Goal: Task Accomplishment & Management: Manage account settings

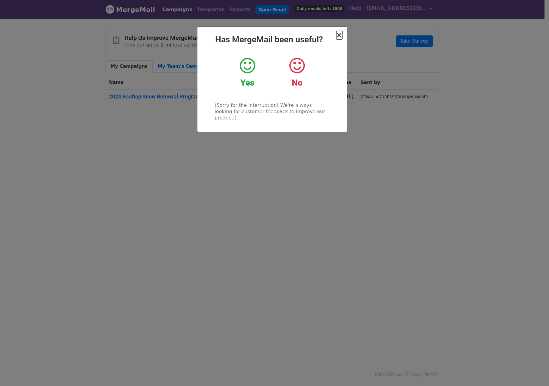
click at [338, 34] on span "×" at bounding box center [339, 35] width 6 height 8
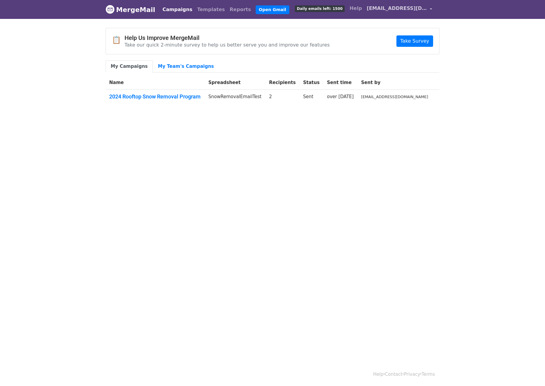
click at [396, 13] on link "[EMAIL_ADDRESS][DOMAIN_NAME]" at bounding box center [399, 9] width 70 height 14
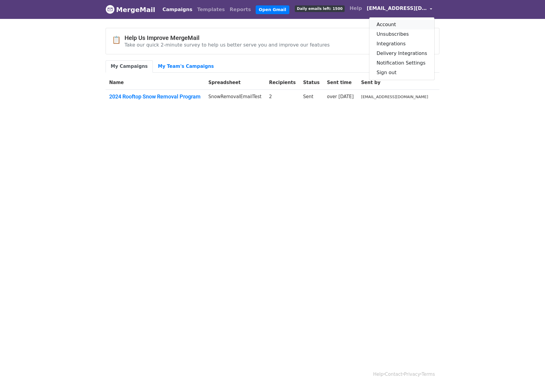
click at [399, 23] on link "Account" at bounding box center [401, 25] width 65 height 10
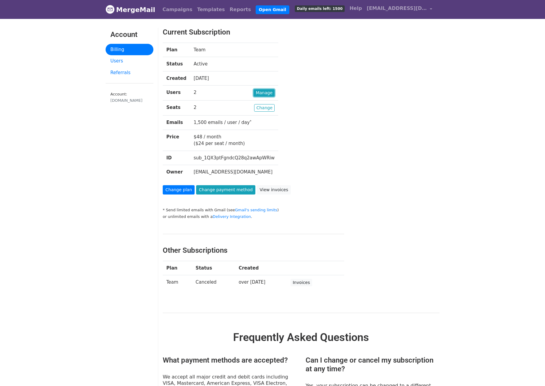
click at [258, 91] on link "Manage" at bounding box center [263, 93] width 21 height 8
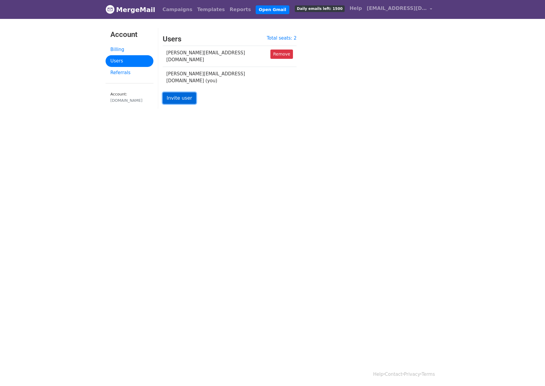
click at [182, 93] on link "Invite user" at bounding box center [179, 98] width 33 height 11
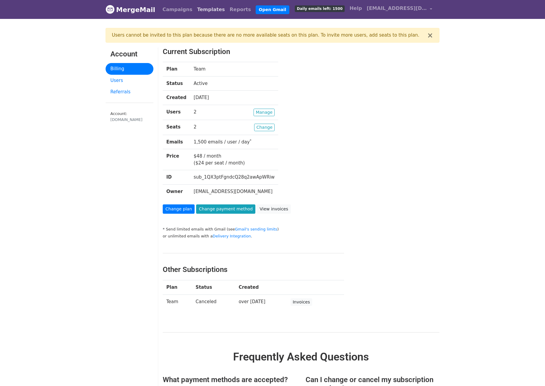
click at [203, 8] on link "Templates" at bounding box center [210, 10] width 32 height 12
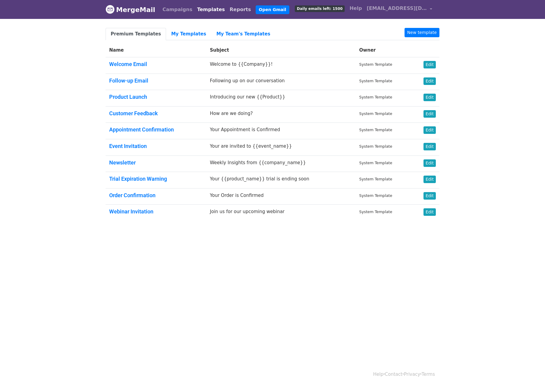
click at [227, 8] on link "Reports" at bounding box center [240, 10] width 26 height 12
click at [401, 8] on span "[EMAIL_ADDRESS][DOMAIN_NAME]" at bounding box center [396, 8] width 60 height 7
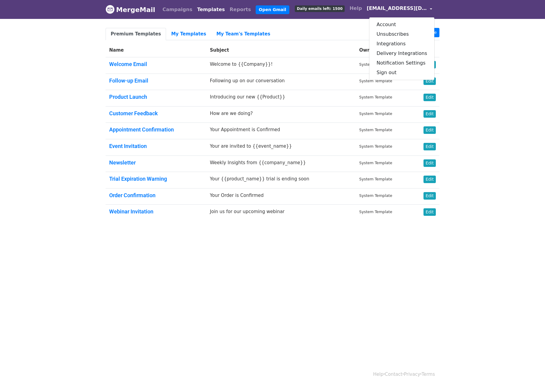
click at [393, 6] on span "[EMAIL_ADDRESS][DOMAIN_NAME]" at bounding box center [396, 8] width 60 height 7
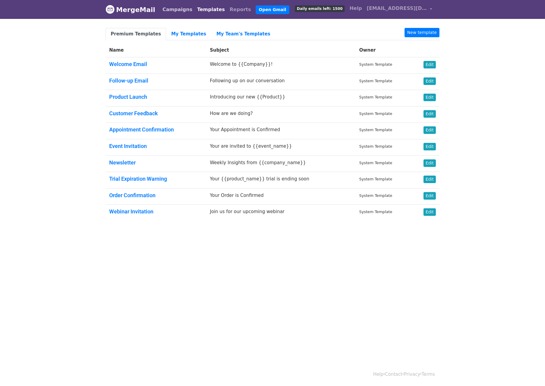
click at [168, 9] on link "Campaigns" at bounding box center [177, 10] width 35 height 12
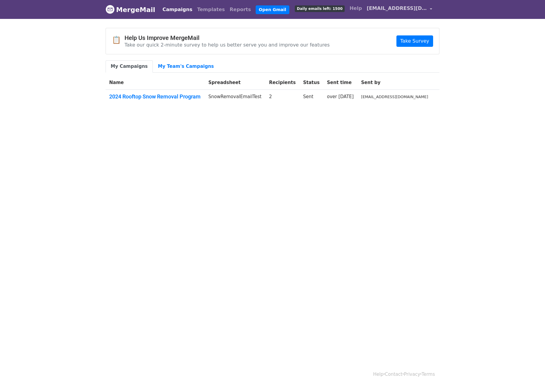
click at [375, 8] on span "[EMAIL_ADDRESS][DOMAIN_NAME]" at bounding box center [396, 8] width 60 height 7
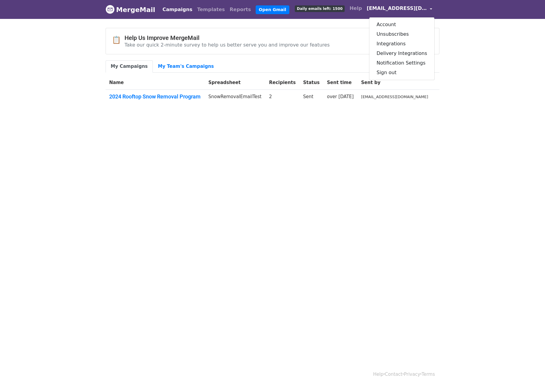
click at [284, 134] on html "MergeMail Campaigns Templates Reports Open Gmail Daily emails left: 1500 Help l…" at bounding box center [272, 193] width 545 height 386
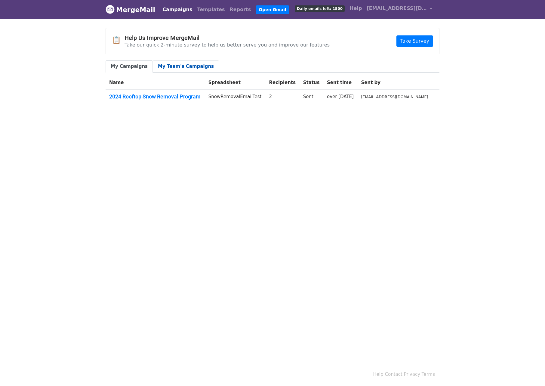
click at [169, 65] on link "My Team's Campaigns" at bounding box center [186, 66] width 66 height 12
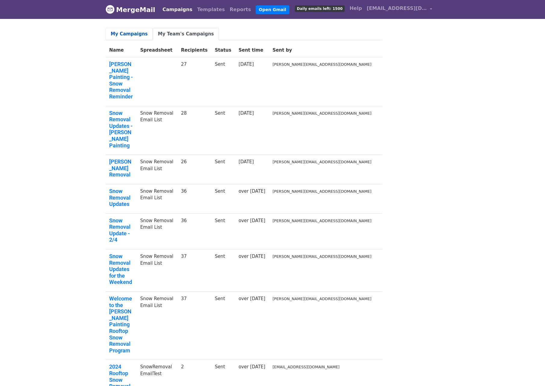
click at [133, 36] on link "My Campaigns" at bounding box center [128, 34] width 47 height 12
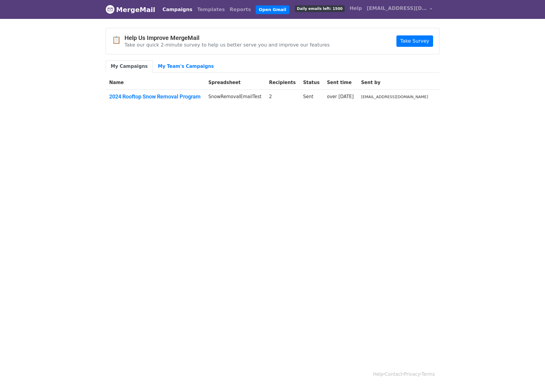
click at [181, 142] on html "MergeMail Campaigns Templates Reports Open Gmail Daily emails left: 1500 Help l…" at bounding box center [272, 193] width 545 height 386
click at [383, 9] on span "[EMAIL_ADDRESS][DOMAIN_NAME]" at bounding box center [396, 8] width 60 height 7
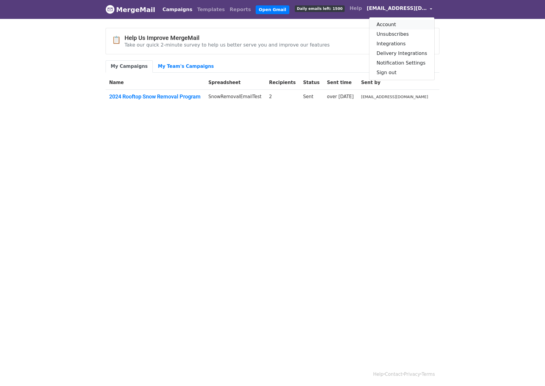
click at [398, 23] on link "Account" at bounding box center [401, 25] width 65 height 10
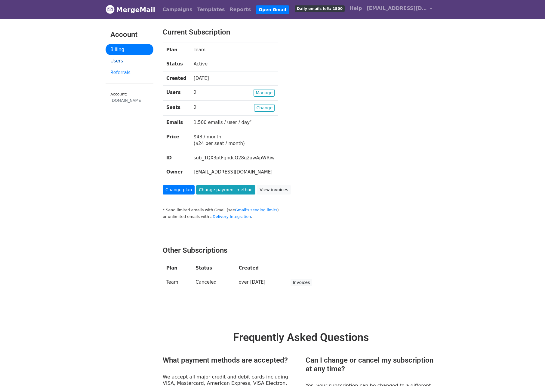
click at [119, 61] on link "Users" at bounding box center [129, 61] width 48 height 12
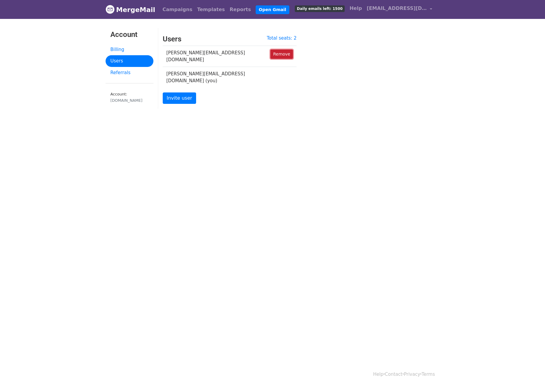
click at [279, 52] on link "Remove" at bounding box center [281, 54] width 23 height 9
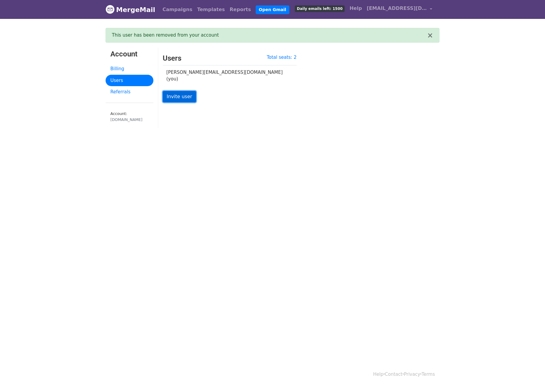
click at [185, 92] on link "Invite user" at bounding box center [179, 96] width 33 height 11
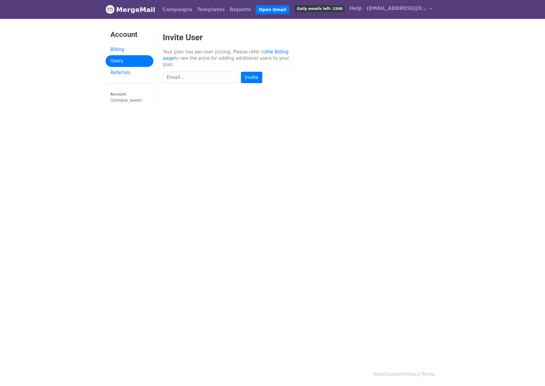
click at [195, 75] on input "text" at bounding box center [200, 77] width 75 height 11
type input "chloe@kellybrotherspainting.com"
click at [249, 72] on input "Invite" at bounding box center [251, 77] width 21 height 11
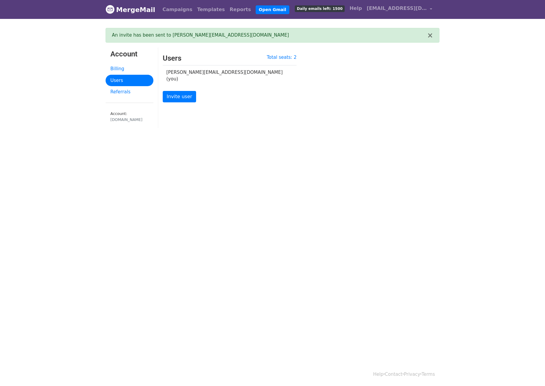
drag, startPoint x: 183, startPoint y: 90, endPoint x: 261, endPoint y: 384, distance: 303.9
click at [381, 99] on div "Total seats: 2 Users luke@kellybrotherspainting.com (you) Invite user" at bounding box center [300, 81] width 285 height 55
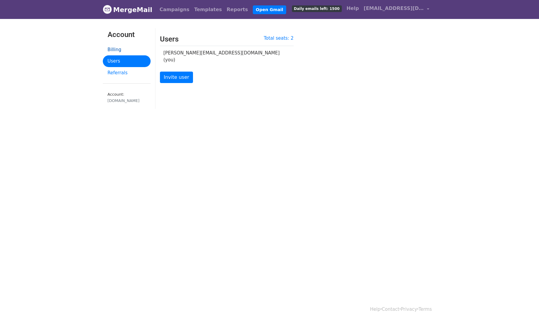
click at [132, 47] on link "Billing" at bounding box center [127, 50] width 48 height 12
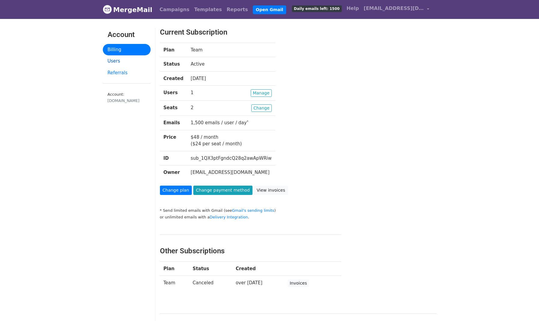
click at [128, 60] on link "Users" at bounding box center [127, 61] width 48 height 12
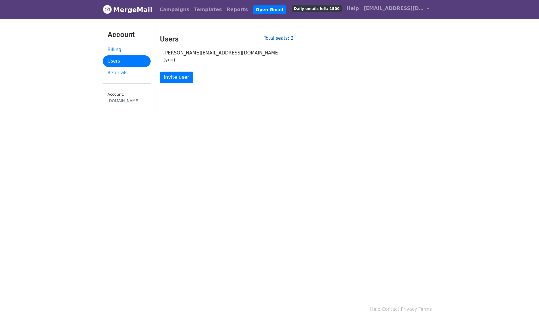
click at [286, 38] on link "Total seats: 2" at bounding box center [279, 37] width 30 height 5
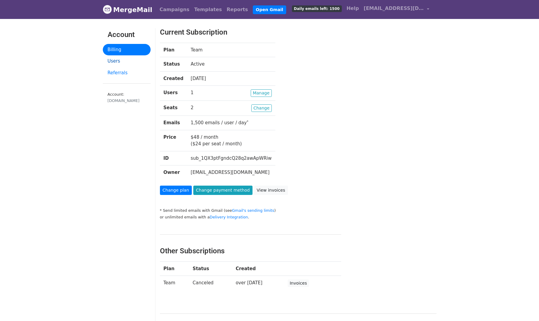
click at [124, 60] on link "Users" at bounding box center [127, 61] width 48 height 12
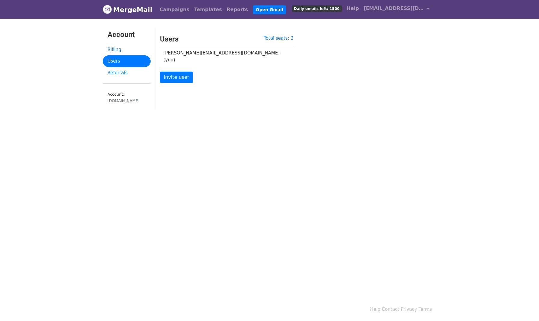
click at [127, 45] on link "Billing" at bounding box center [127, 50] width 48 height 12
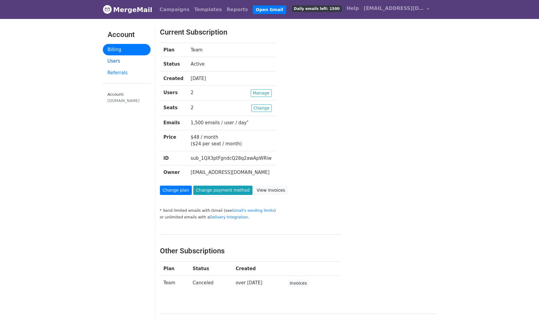
click at [124, 58] on link "Users" at bounding box center [127, 61] width 48 height 12
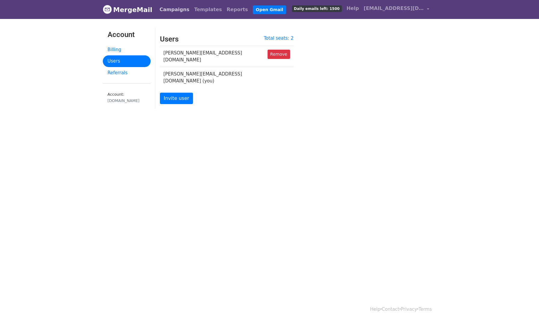
click at [176, 11] on link "Campaigns" at bounding box center [174, 10] width 35 height 12
